Goal: Task Accomplishment & Management: Complete application form

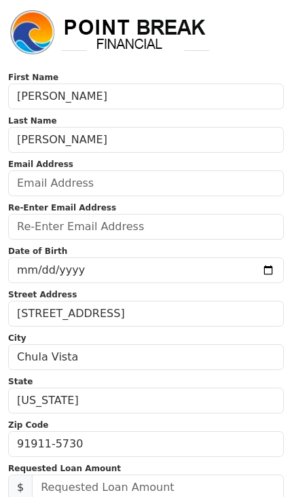
scroll to position [7, 0]
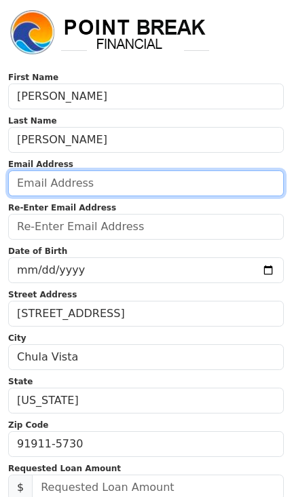
click at [94, 180] on input "email" at bounding box center [146, 184] width 276 height 26
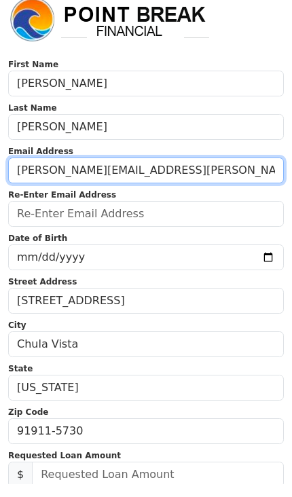
type input "rubio.perico.gabriel@gmail.com"
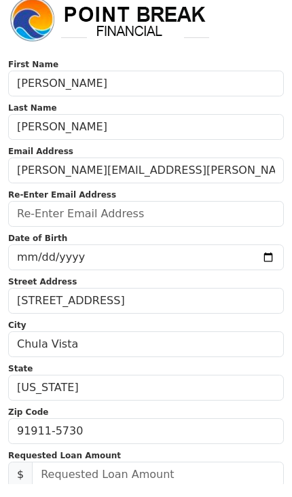
click at [115, 218] on input "email" at bounding box center [146, 227] width 276 height 26
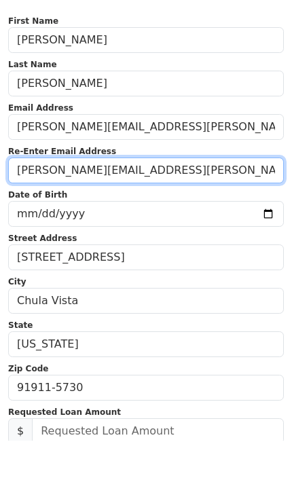
type input "rubio.perico.gabriel@gmail.com"
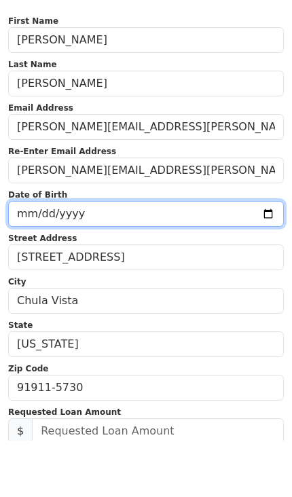
click at [134, 257] on input "date" at bounding box center [146, 270] width 276 height 26
type input "2025-08-10"
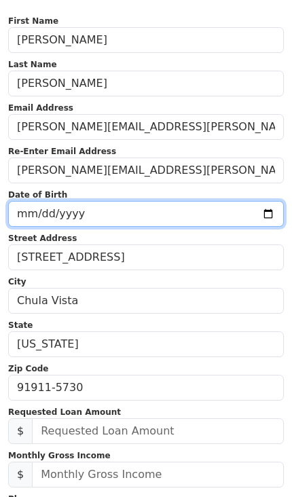
scroll to position [64, 0]
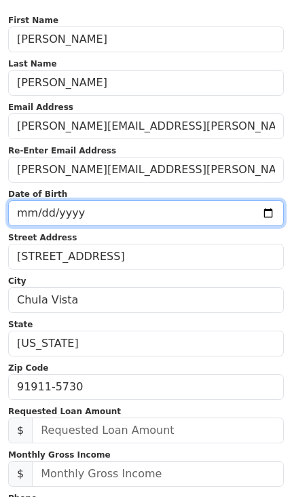
type input "2025-08-10"
type input "1966-08-17"
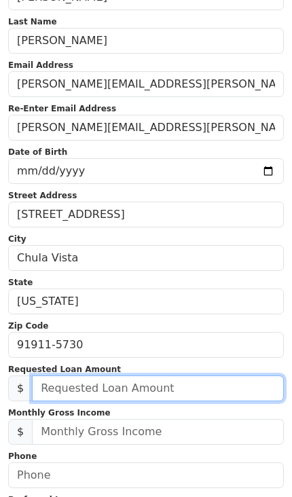
click at [57, 395] on input "text" at bounding box center [158, 389] width 252 height 26
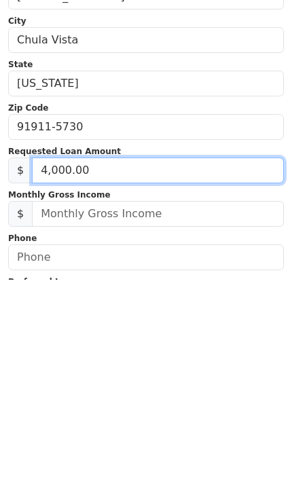
type input "40,000.00"
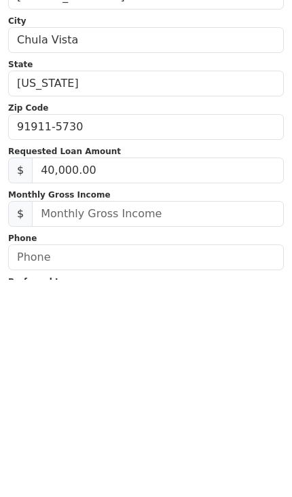
scroll to position [325, 0]
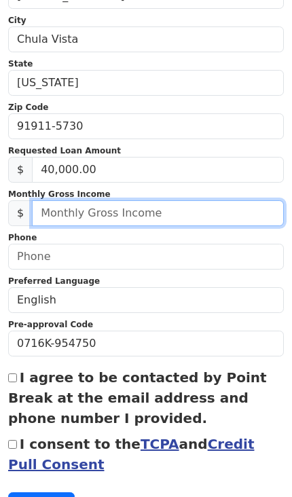
click at [121, 221] on input "text" at bounding box center [158, 213] width 252 height 26
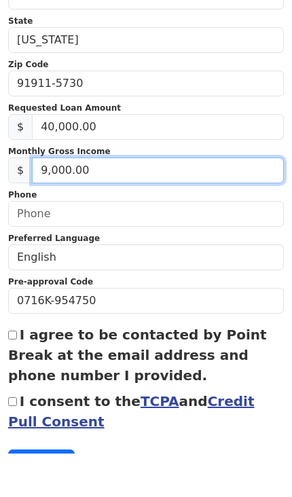
type input "90,000.00"
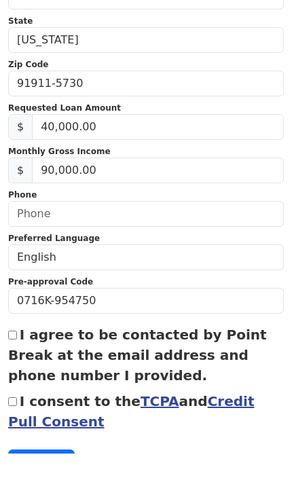
scroll to position [368, 0]
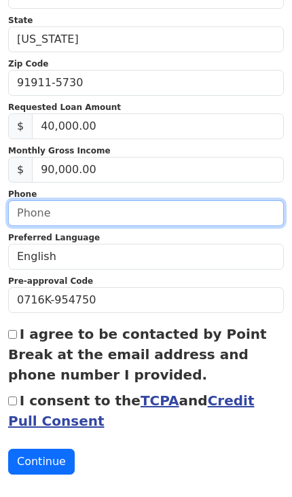
click at [154, 221] on input "text" at bounding box center [146, 213] width 276 height 26
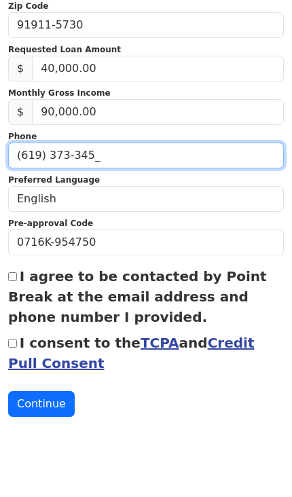
type input "(619) 373-3458"
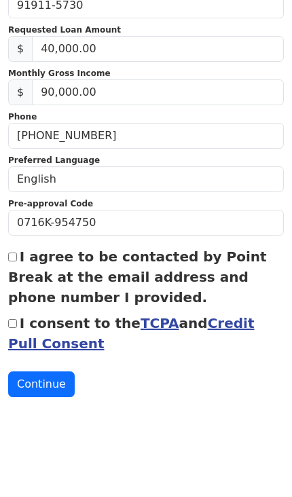
click at [16, 331] on input "I agree to be contacted by Point Break at the email address and phone number I …" at bounding box center [12, 335] width 9 height 9
checkbox input "true"
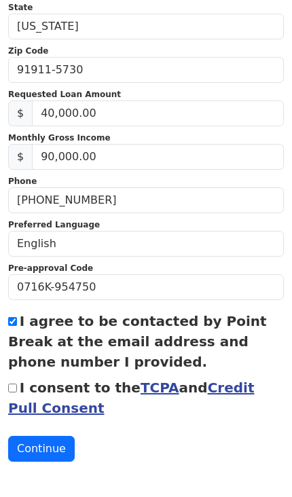
scroll to position [380, 0]
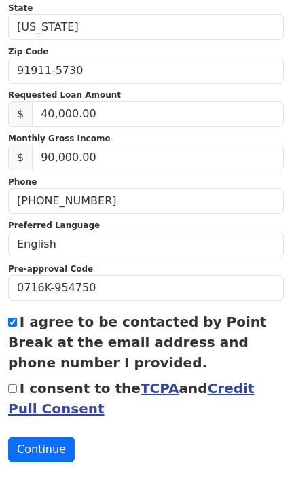
click at [36, 448] on button "Continue" at bounding box center [41, 450] width 67 height 26
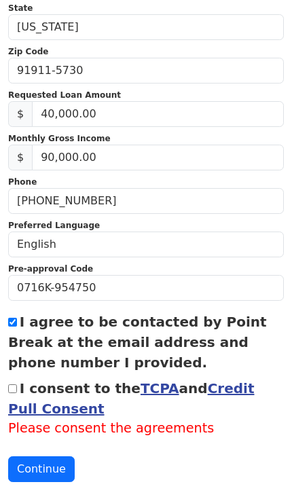
click at [14, 385] on input "I consent to the TCPA and Credit Pull Consent" at bounding box center [12, 389] width 9 height 9
checkbox input "true"
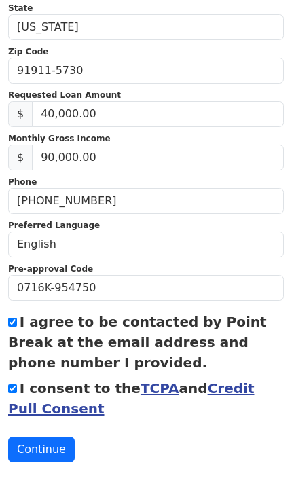
click at [31, 459] on button "Continue" at bounding box center [41, 450] width 67 height 26
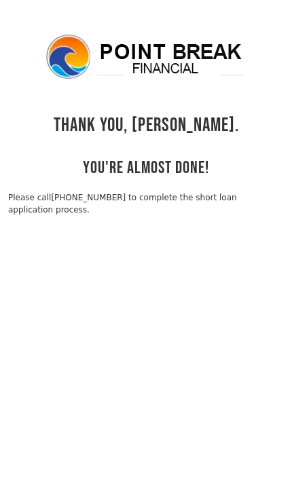
scroll to position [33, 0]
